Goal: Information Seeking & Learning: Stay updated

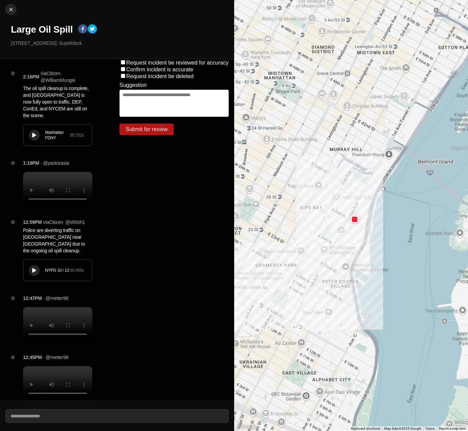
click at [47, 140] on div "Manhattan FDNY" at bounding box center [57, 135] width 25 height 11
click at [13, 11] on img at bounding box center [10, 9] width 7 height 7
select select "*"
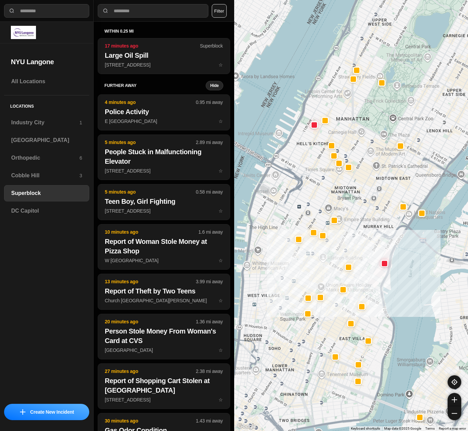
drag, startPoint x: 345, startPoint y: 193, endPoint x: 398, endPoint y: 217, distance: 57.9
click at [398, 217] on div at bounding box center [351, 215] width 234 height 431
